Goal: Task Accomplishment & Management: Use online tool/utility

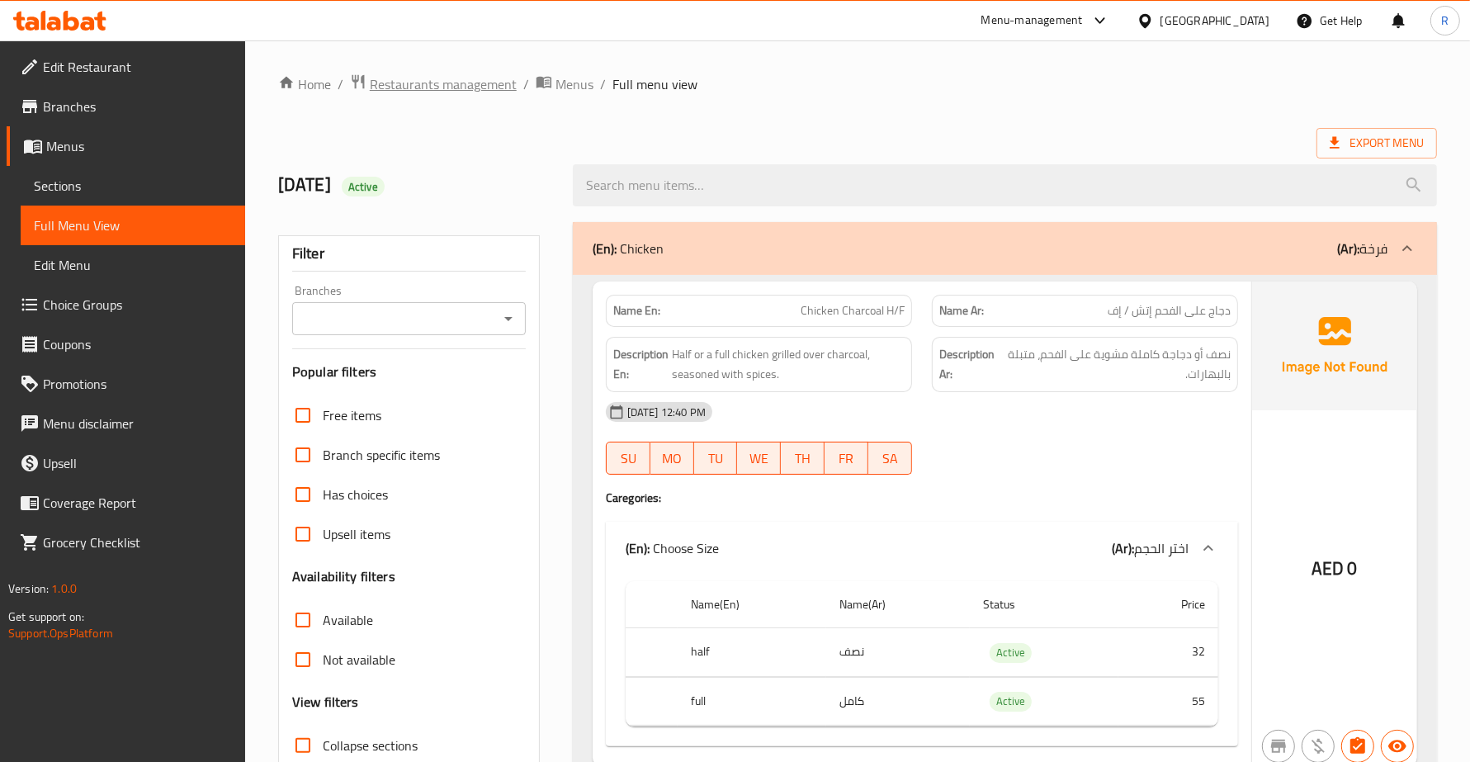
click at [427, 85] on span "Restaurants management" at bounding box center [443, 84] width 147 height 20
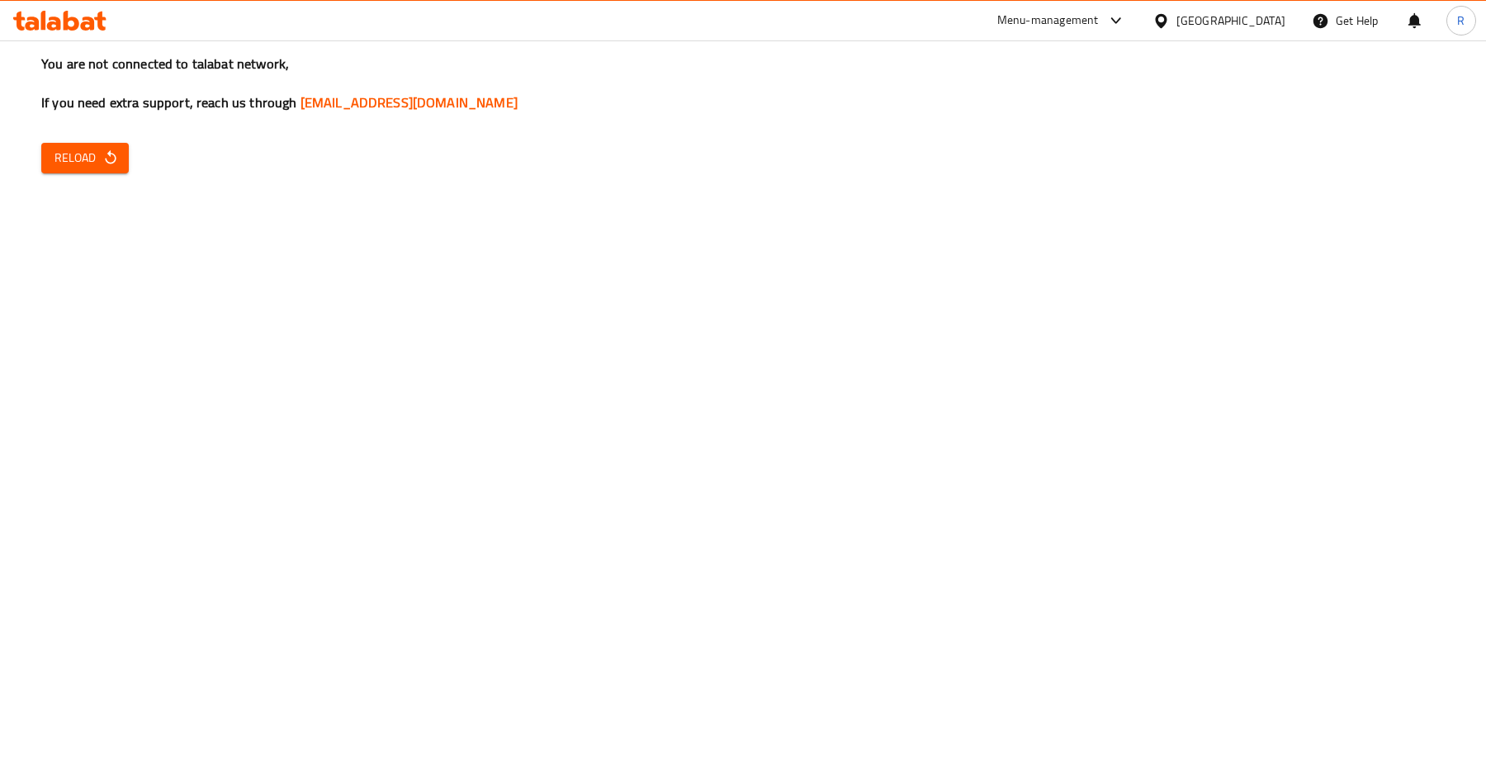
click at [84, 153] on span "Reload" at bounding box center [84, 158] width 61 height 21
click at [106, 163] on icon "button" at bounding box center [110, 157] width 17 height 17
click at [105, 146] on button "Reload" at bounding box center [84, 158] width 87 height 31
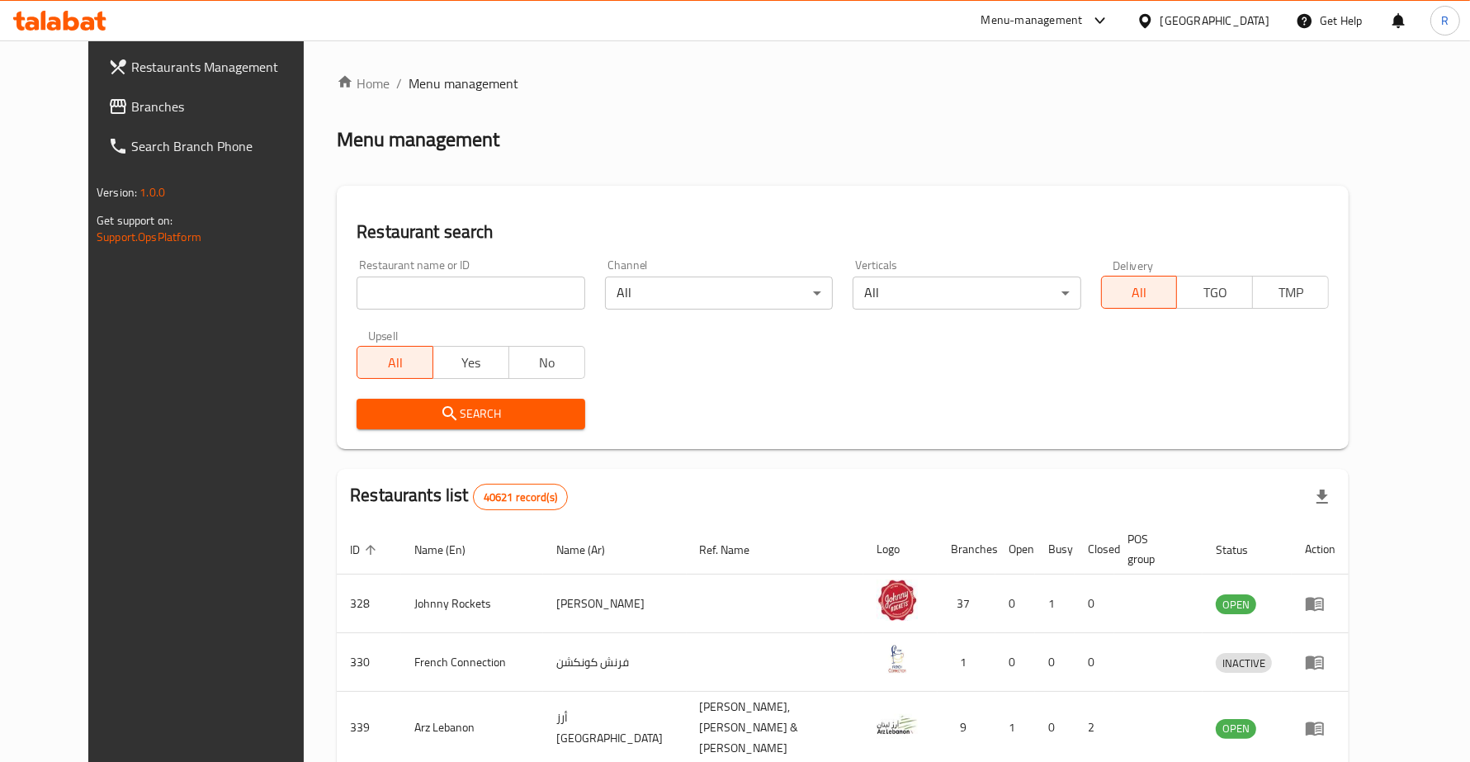
click at [143, 105] on span "Branches" at bounding box center [225, 107] width 189 height 20
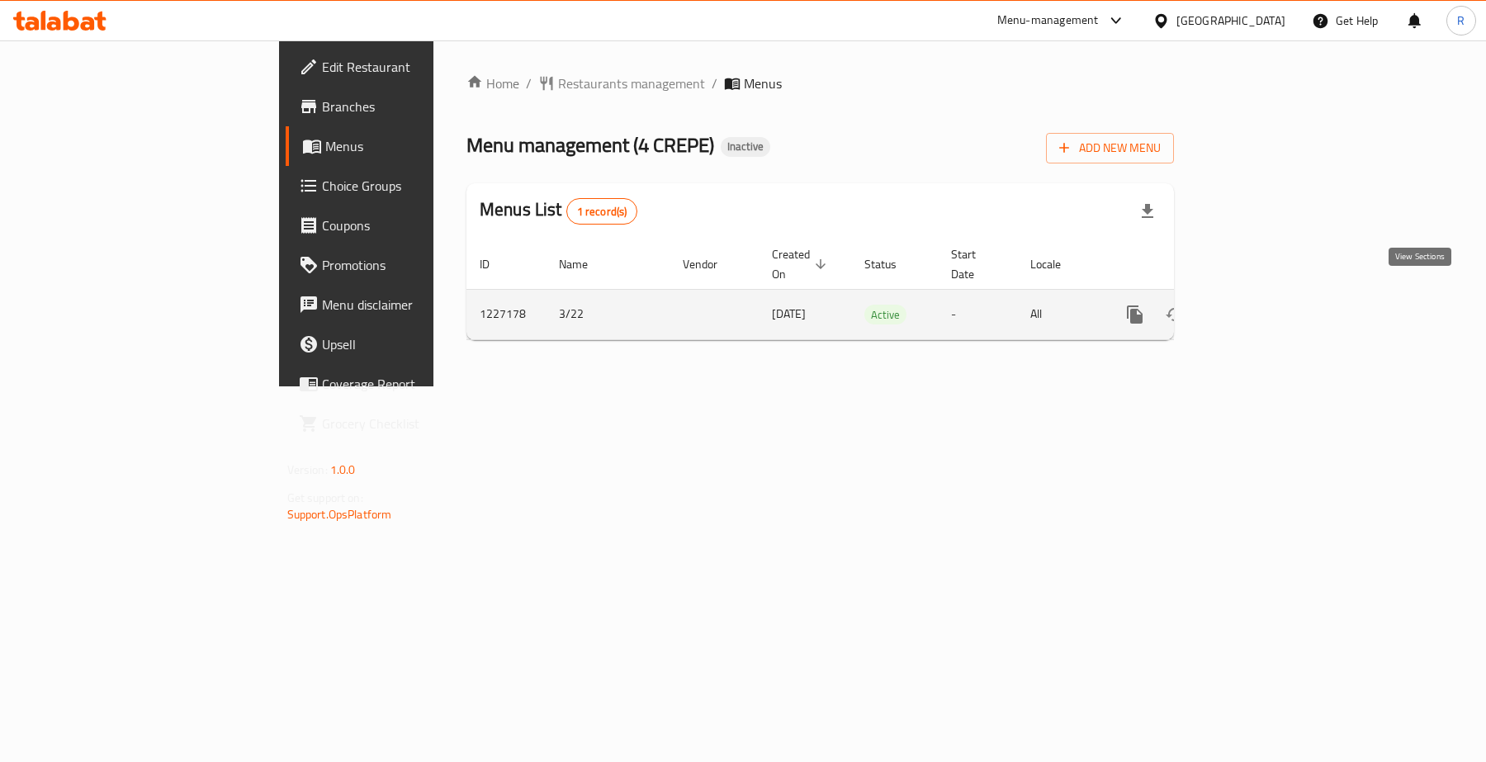
click at [1264, 305] on icon "enhanced table" at bounding box center [1254, 315] width 20 height 20
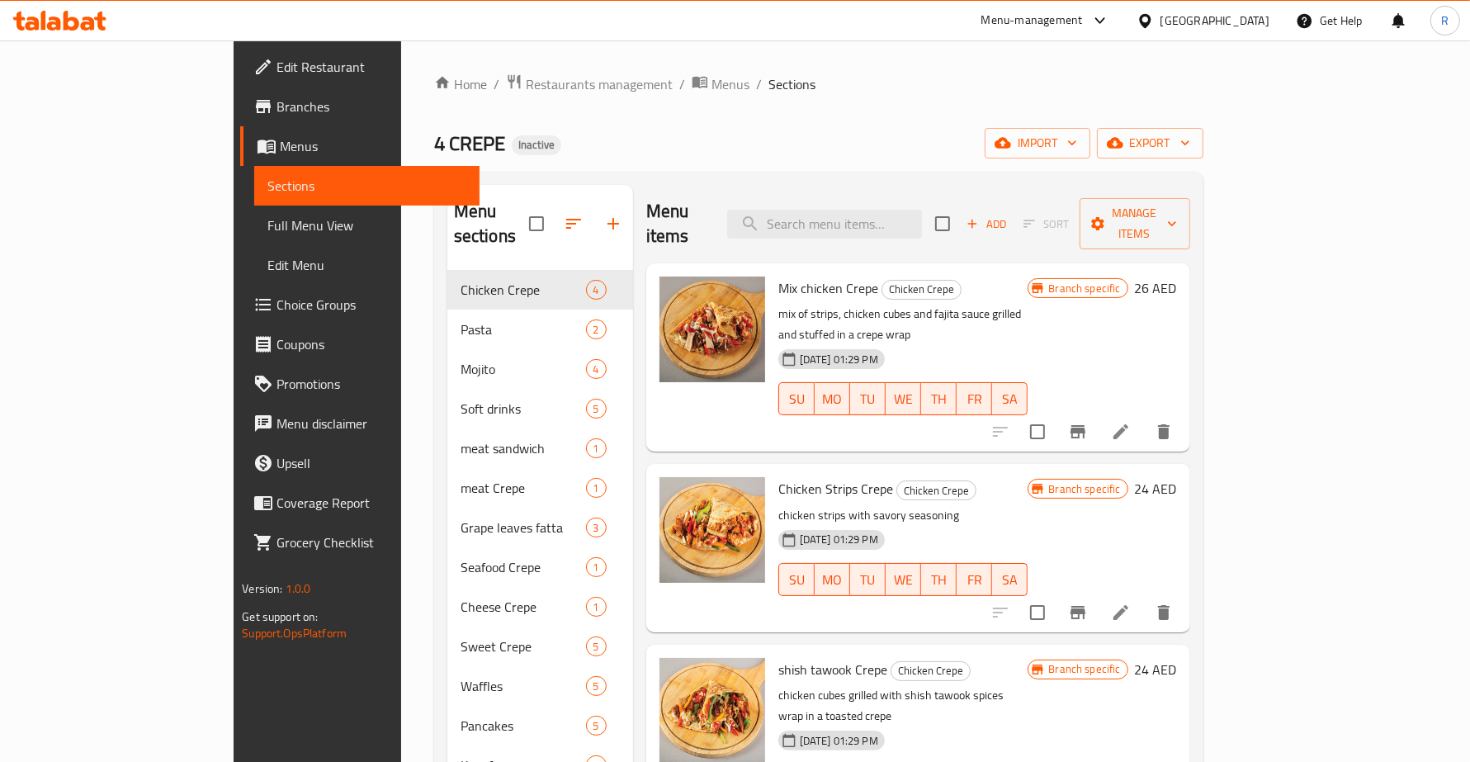
click at [276, 101] on span "Branches" at bounding box center [370, 107] width 189 height 20
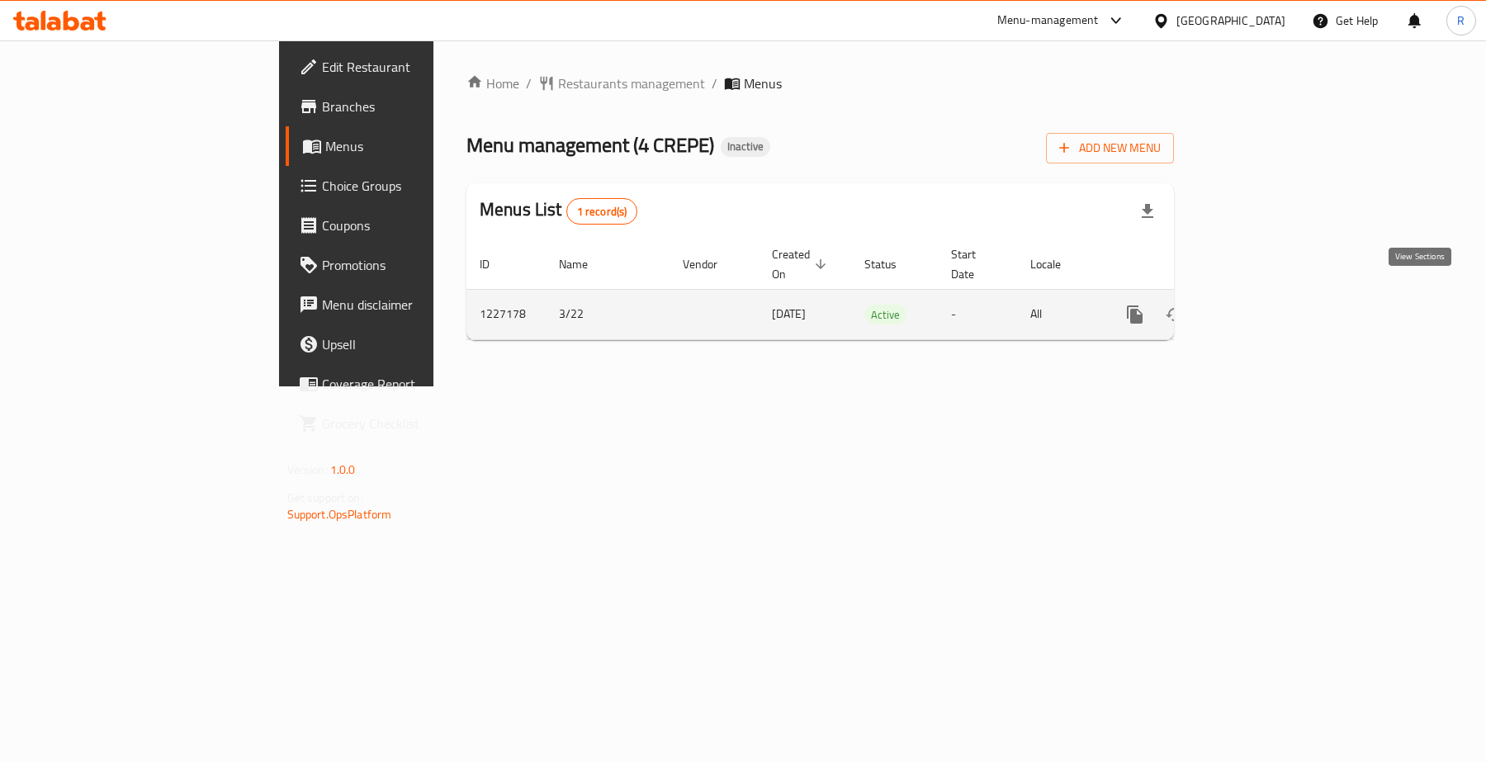
click at [1264, 305] on icon "enhanced table" at bounding box center [1254, 315] width 20 height 20
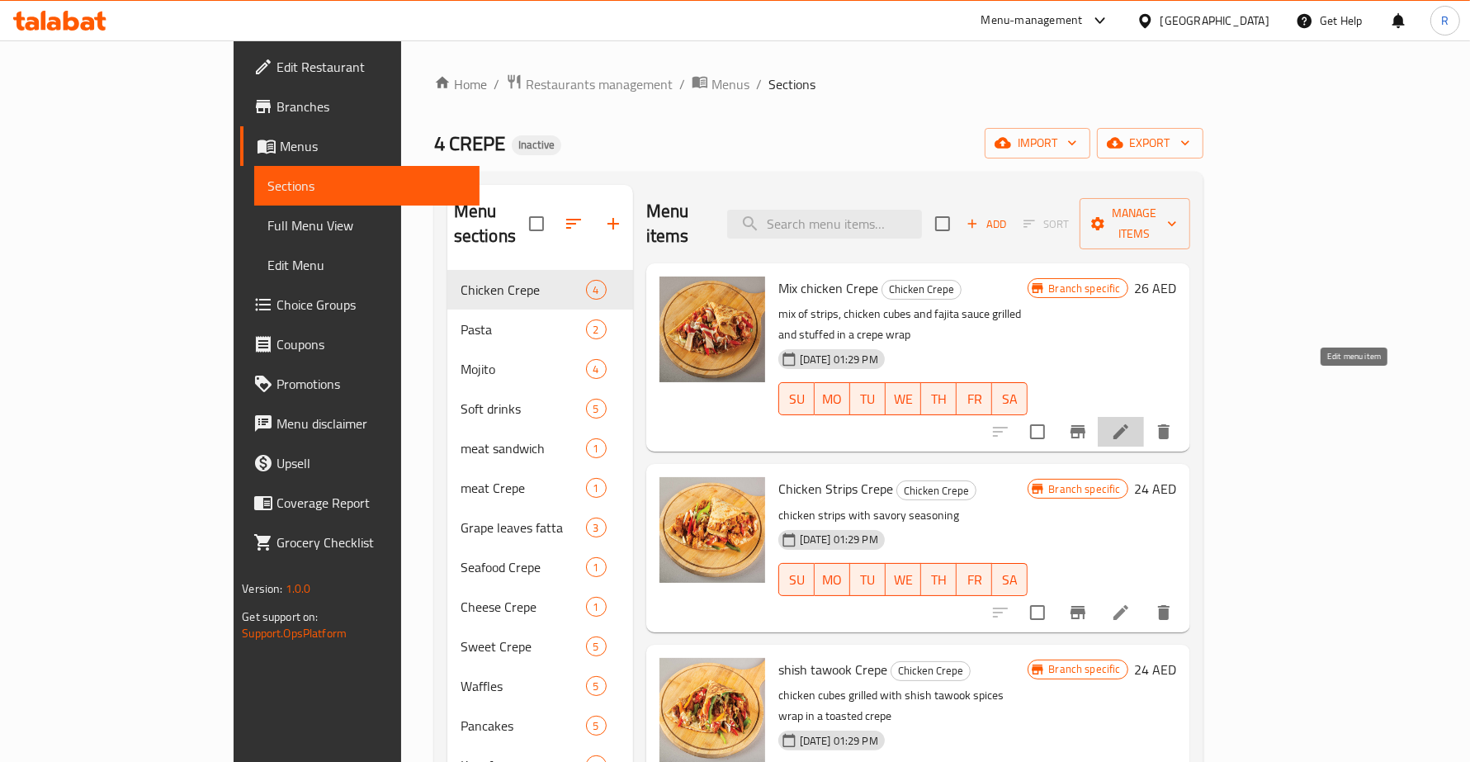
click at [1128, 424] on icon at bounding box center [1120, 431] width 15 height 15
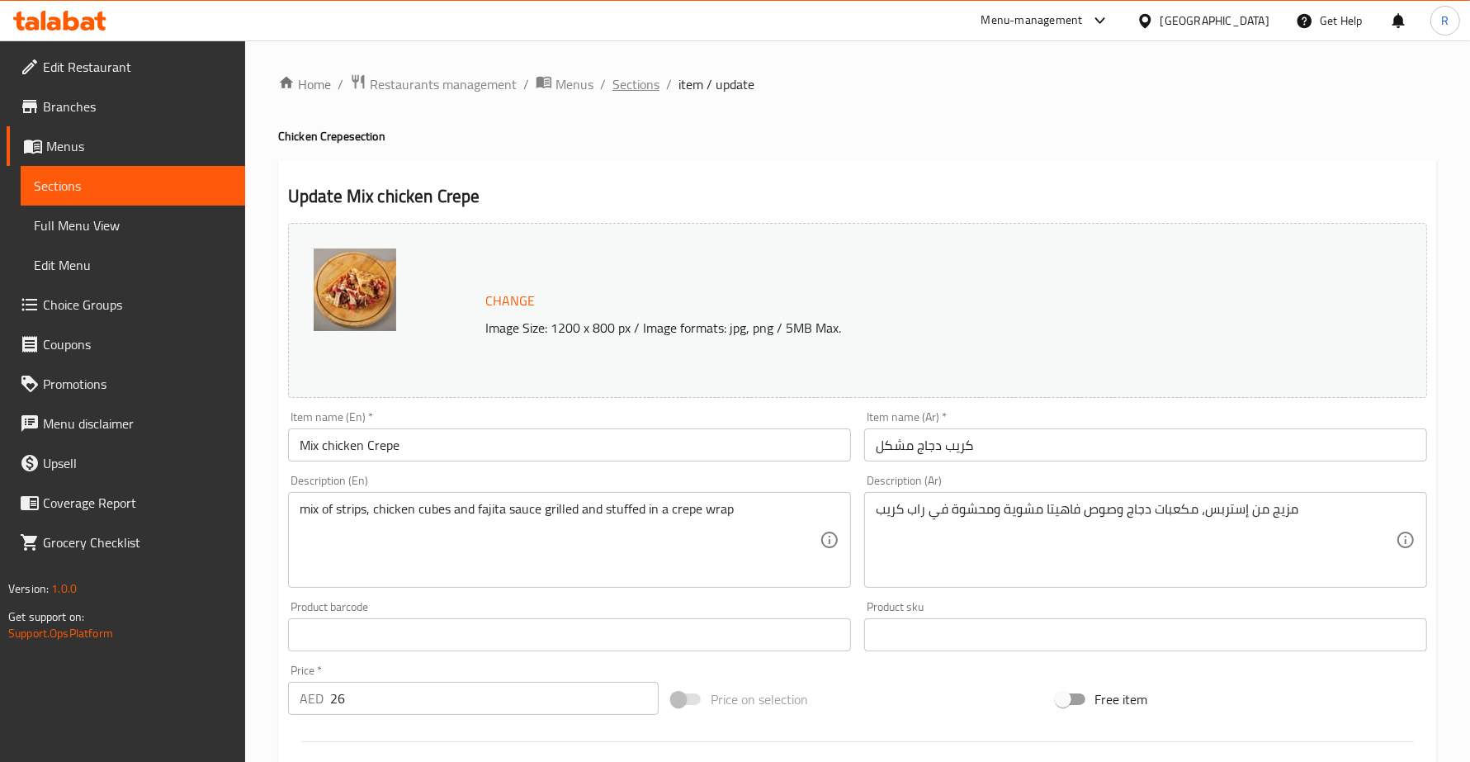
click at [648, 75] on span "Sections" at bounding box center [635, 84] width 47 height 20
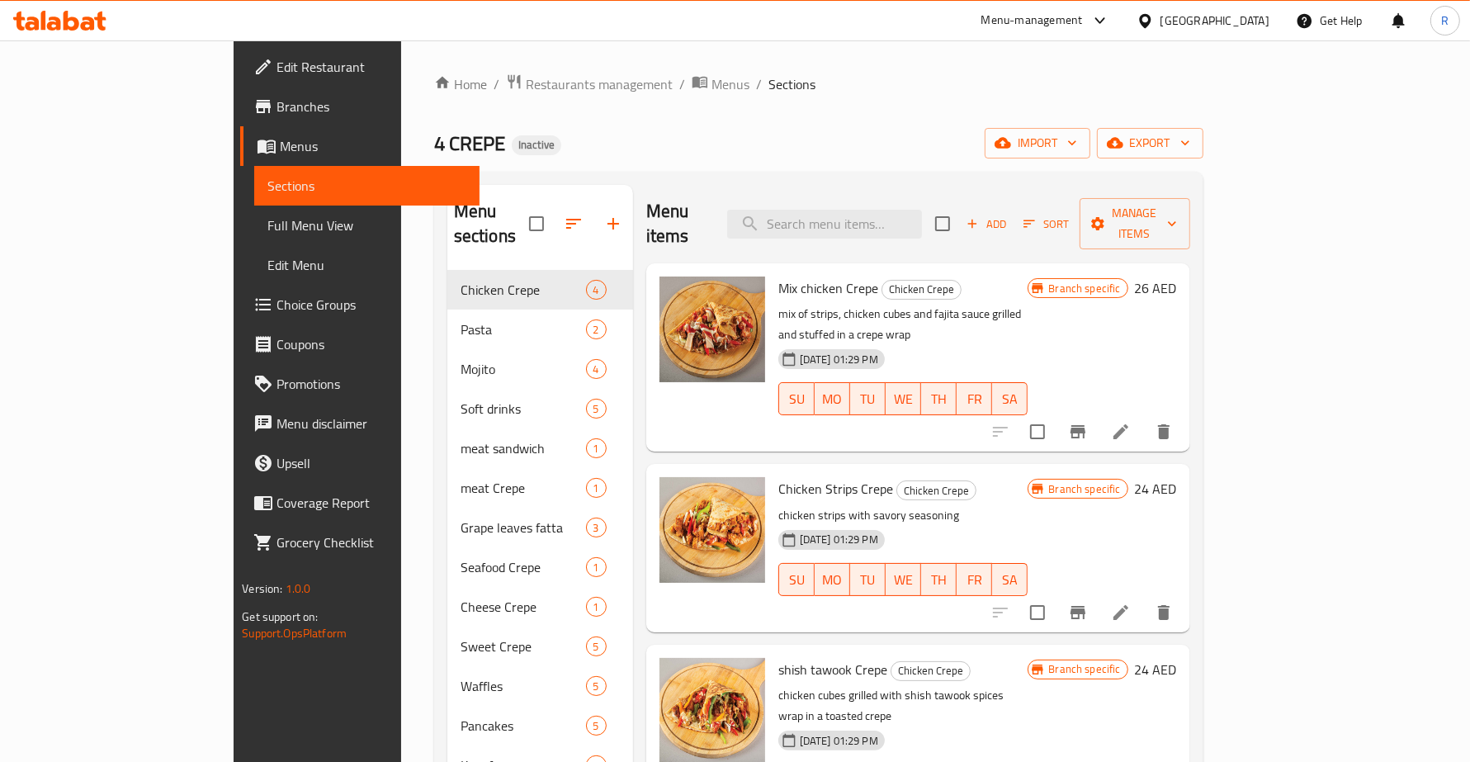
click at [276, 109] on span "Branches" at bounding box center [370, 107] width 189 height 20
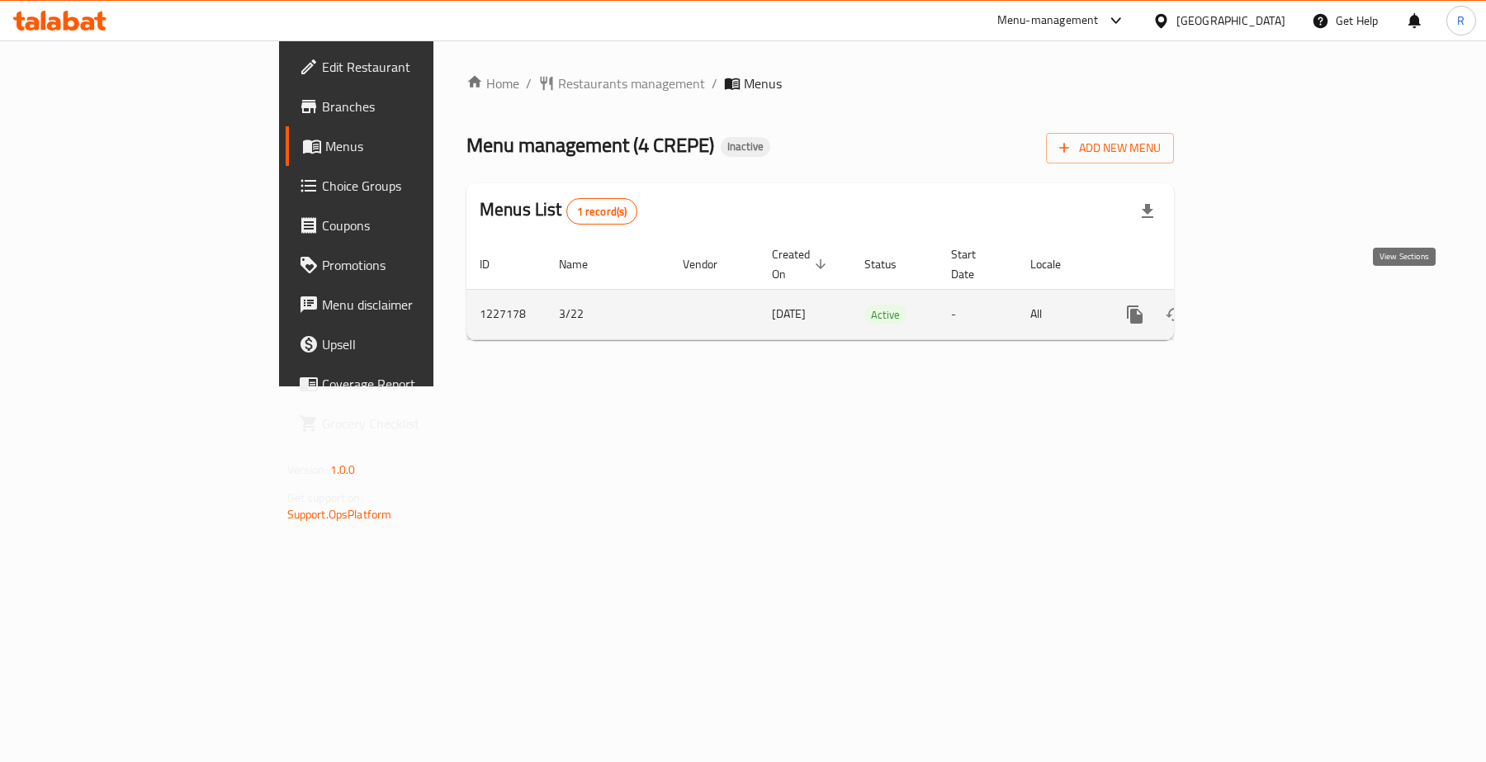
click at [1264, 305] on icon "enhanced table" at bounding box center [1254, 315] width 20 height 20
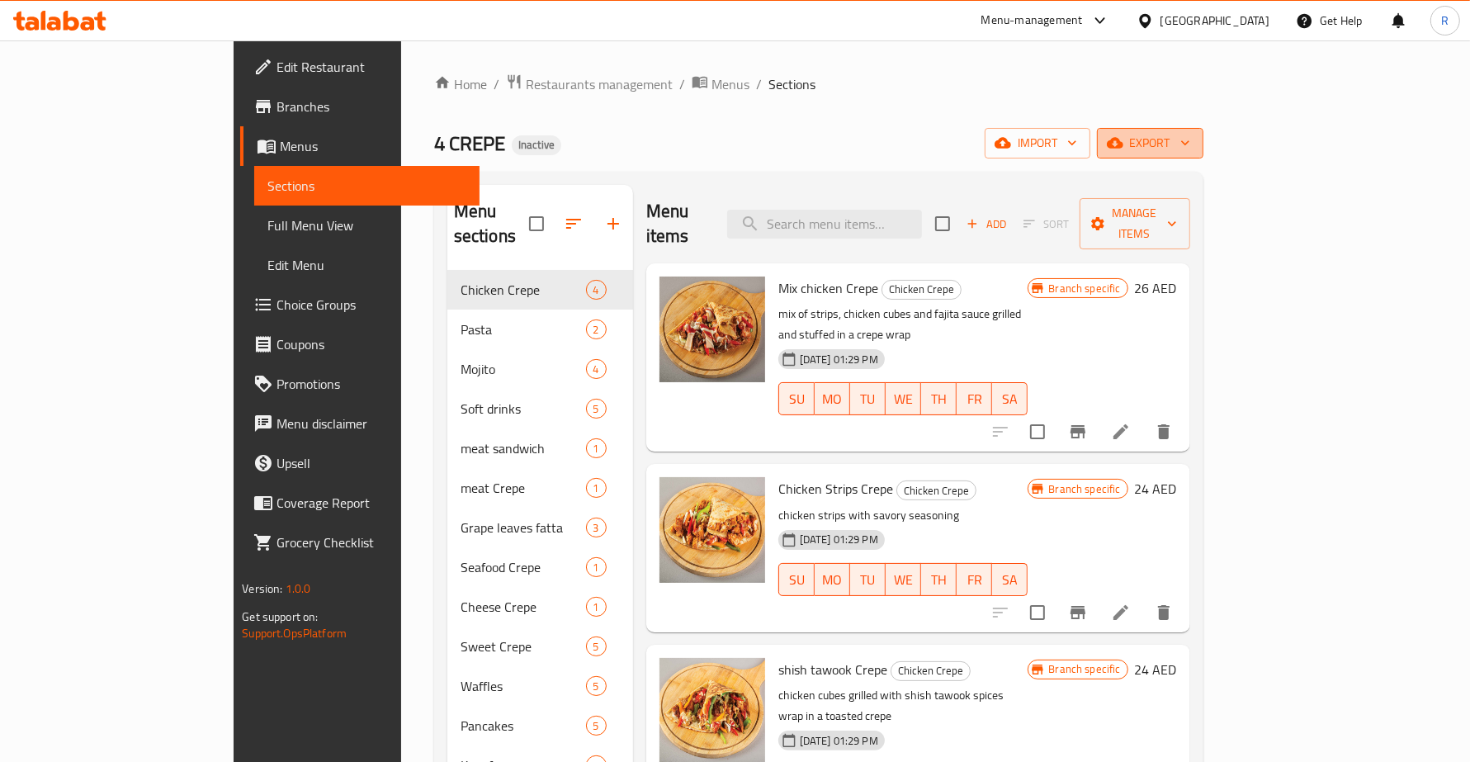
click at [1190, 154] on span "export" at bounding box center [1150, 143] width 80 height 21
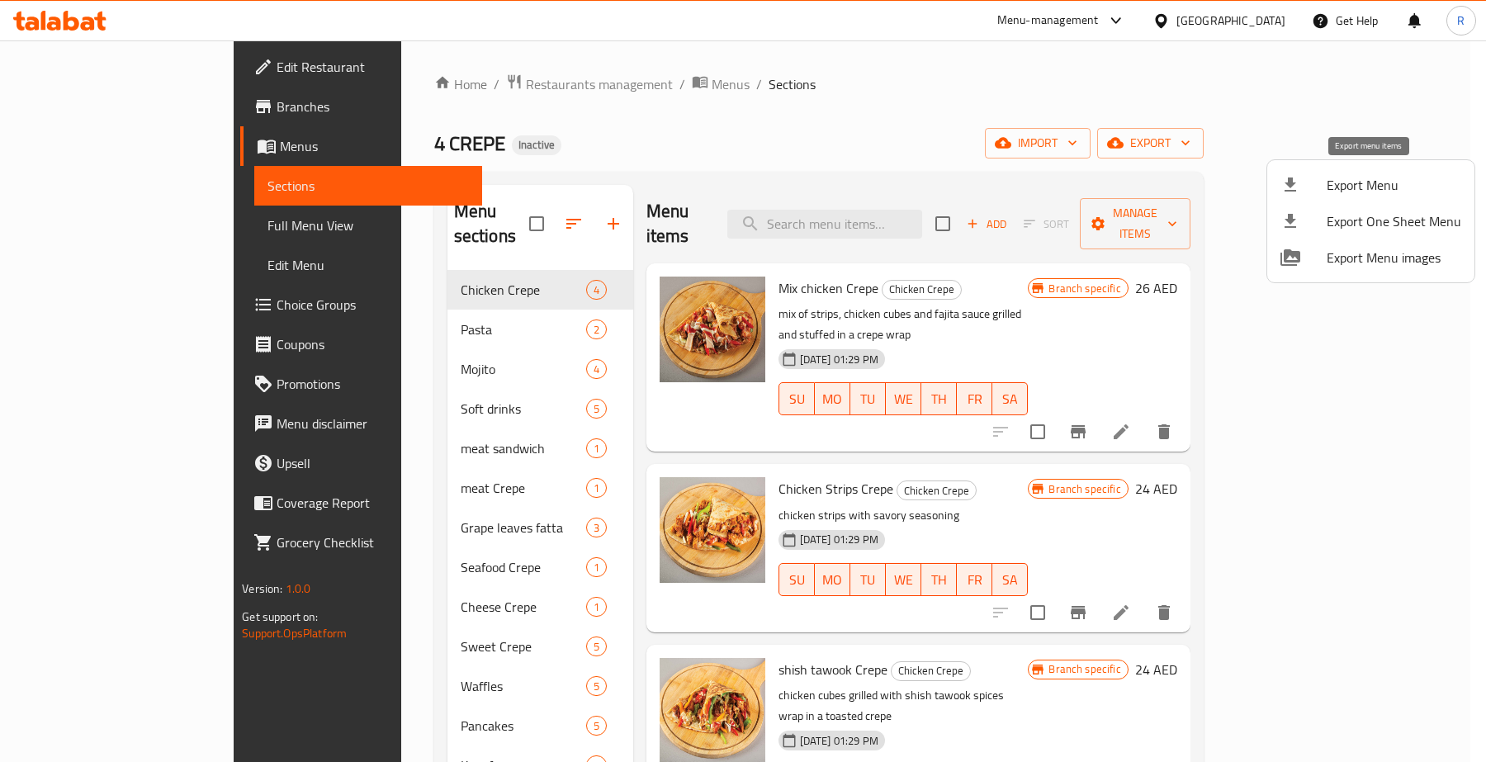
click at [1368, 182] on span "Export Menu" at bounding box center [1393, 185] width 135 height 20
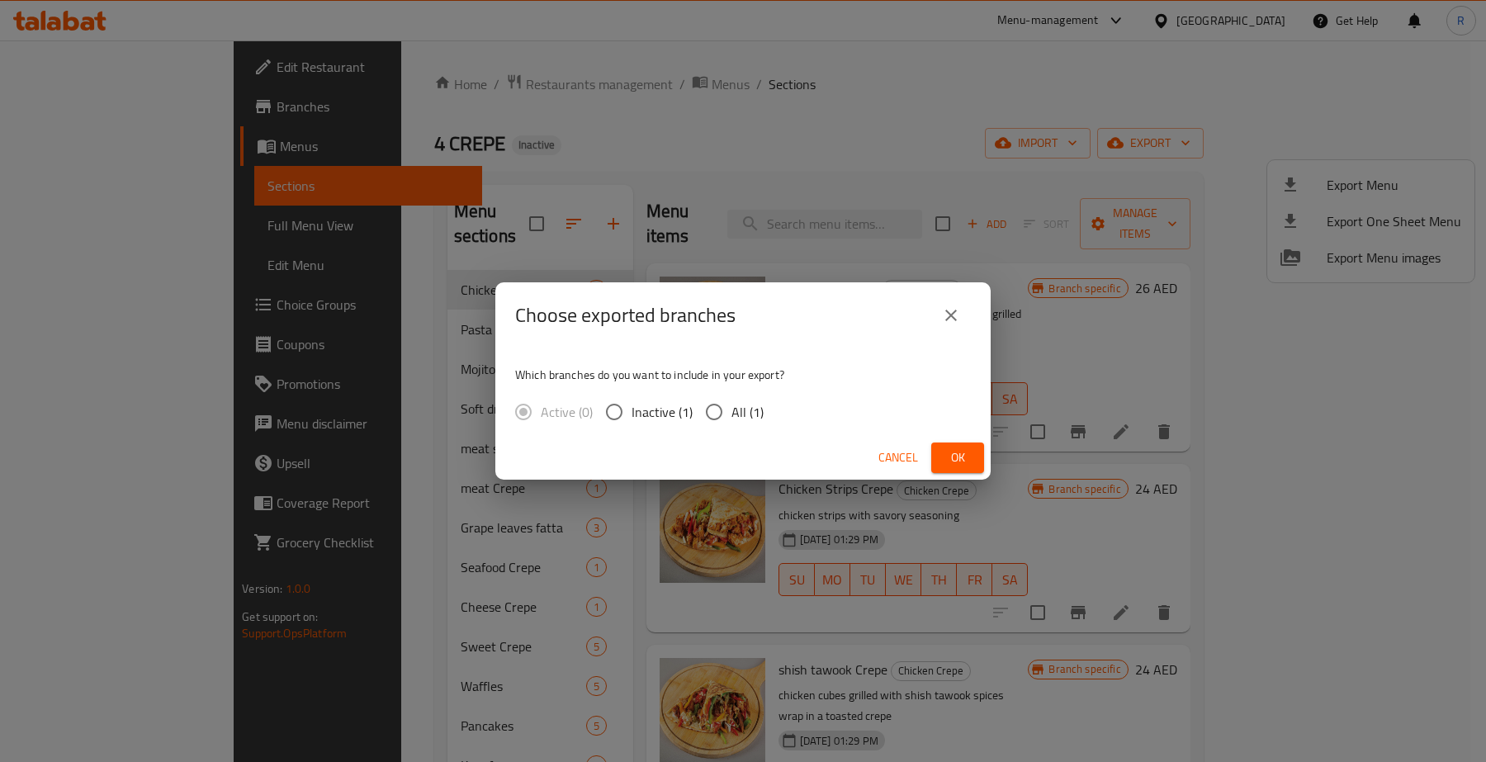
click at [710, 409] on input "All (1)" at bounding box center [714, 411] width 35 height 35
radio input "true"
click at [967, 460] on span "Ok" at bounding box center [957, 457] width 26 height 21
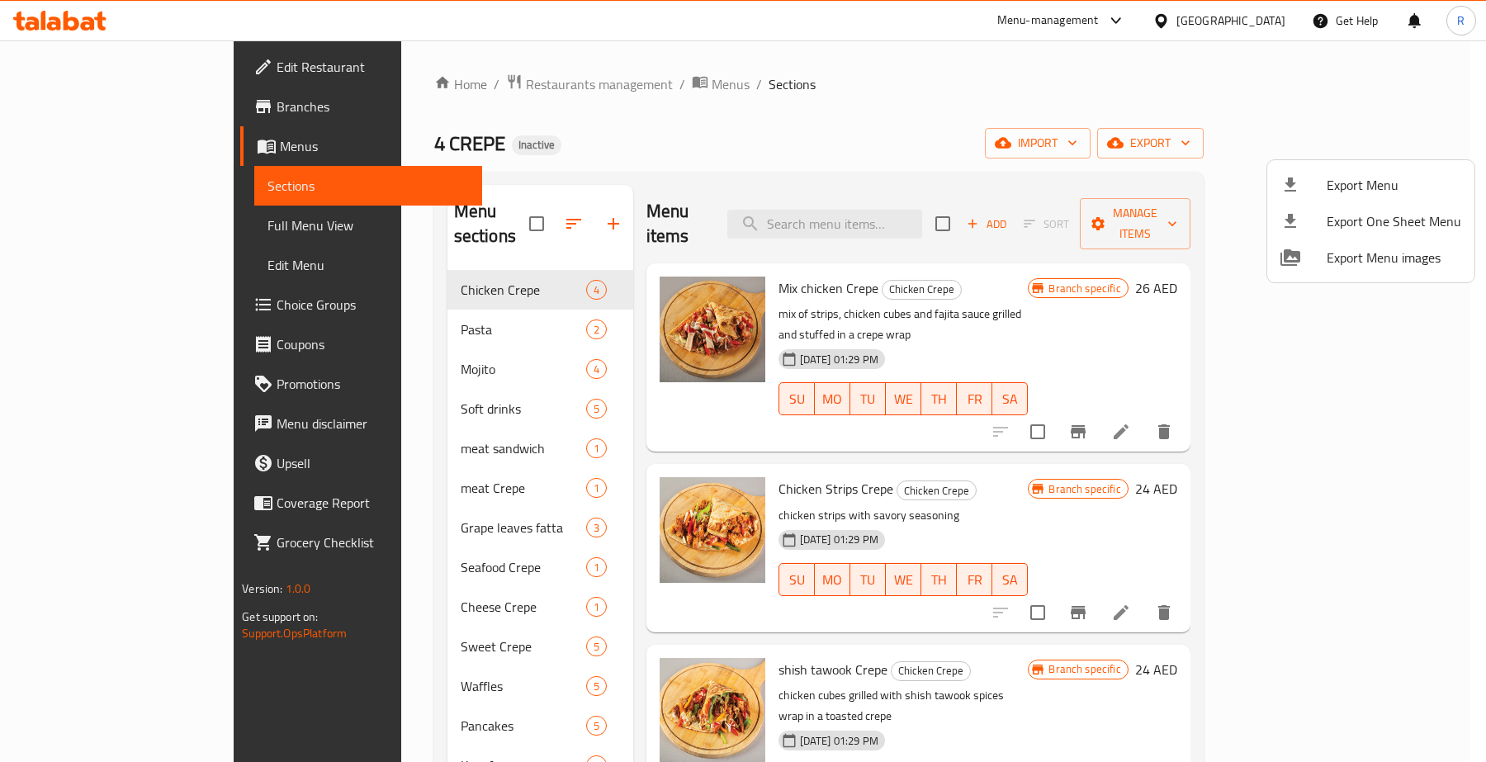
click at [794, 77] on div at bounding box center [743, 381] width 1486 height 762
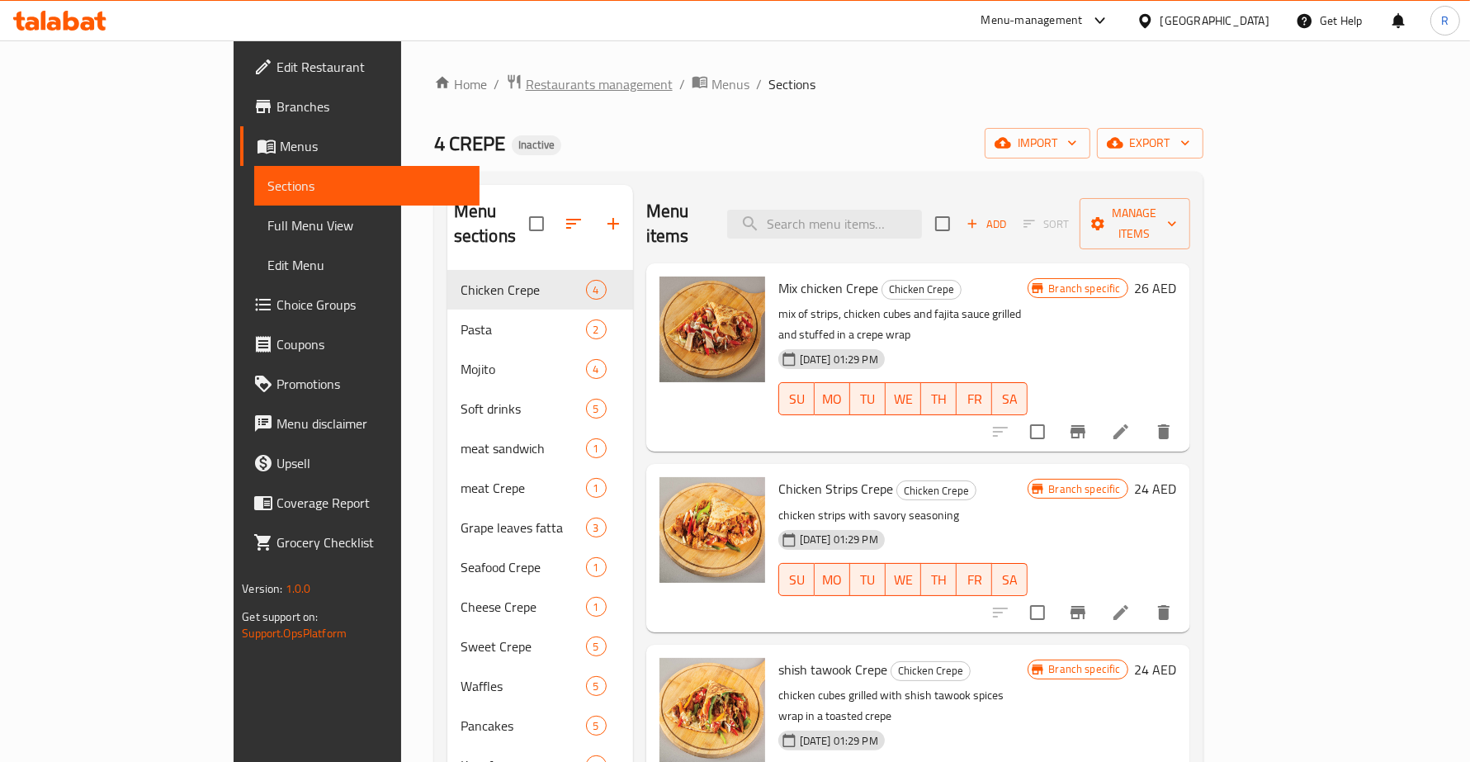
click at [526, 83] on span "Restaurants management" at bounding box center [599, 84] width 147 height 20
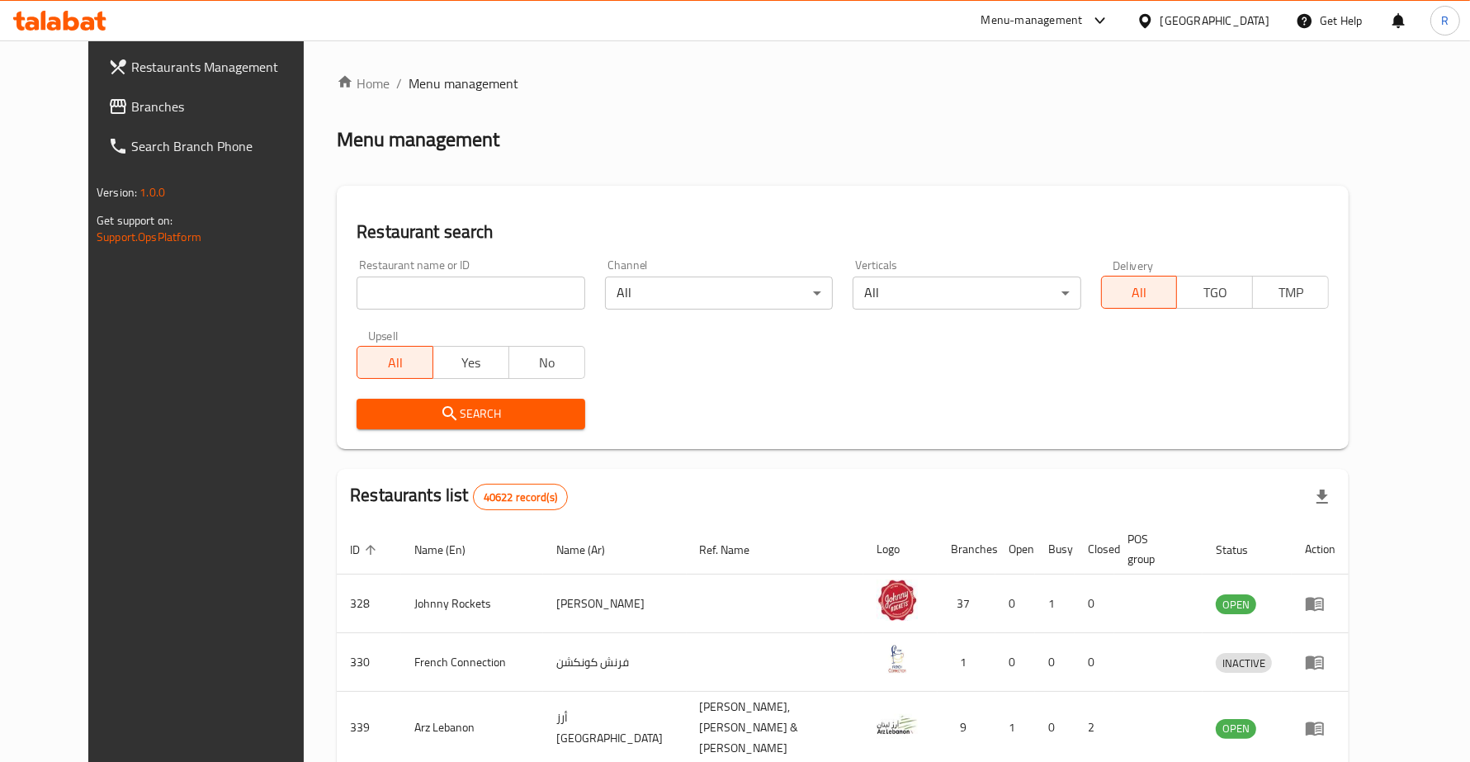
click at [144, 106] on span "Branches" at bounding box center [225, 107] width 189 height 20
